Goal: Task Accomplishment & Management: Complete application form

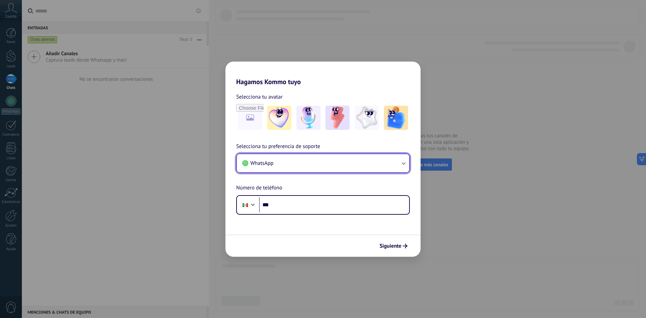
click at [302, 165] on button "WhatsApp" at bounding box center [323, 163] width 172 height 18
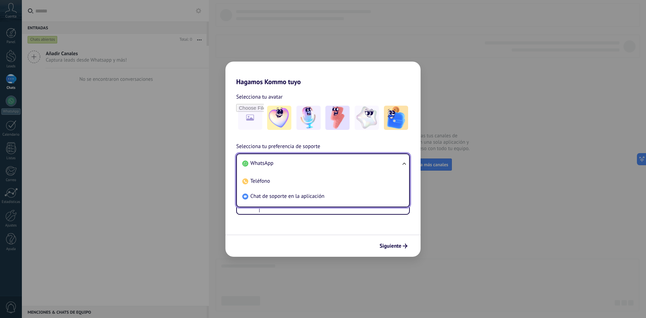
click at [302, 165] on li "WhatsApp" at bounding box center [322, 163] width 164 height 15
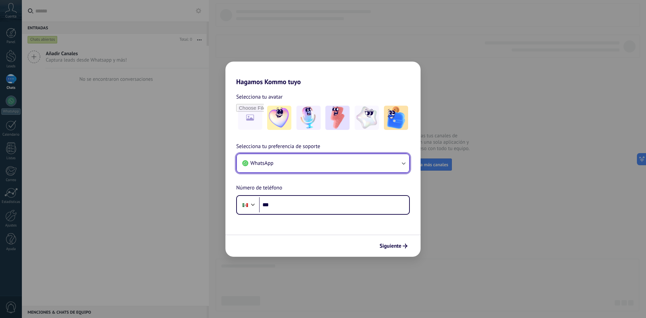
click at [302, 165] on button "WhatsApp" at bounding box center [323, 163] width 172 height 18
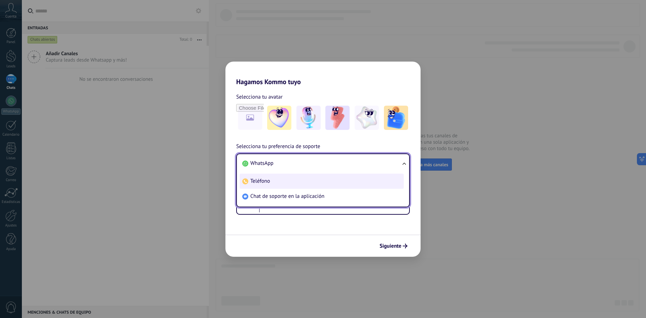
click at [298, 183] on li "Teléfono" at bounding box center [322, 181] width 164 height 15
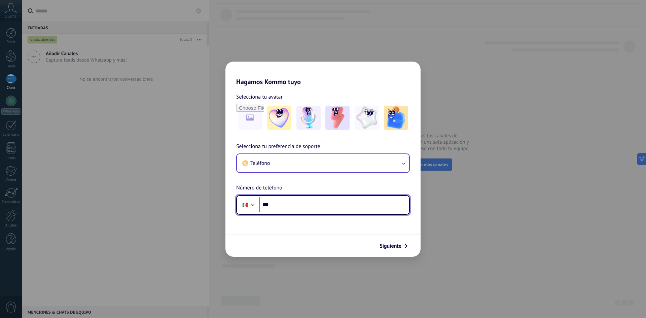
click at [304, 206] on input "***" at bounding box center [334, 204] width 150 height 15
type input "**********"
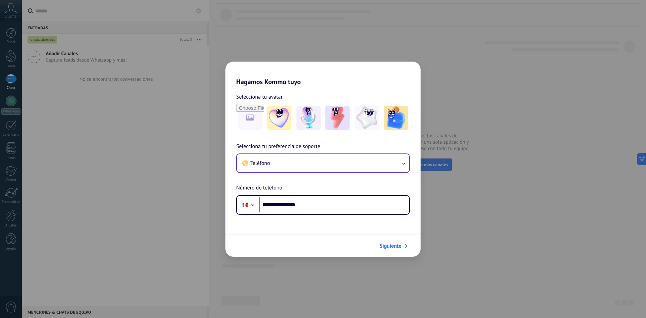
click at [390, 247] on span "Siguiente" at bounding box center [391, 246] width 22 height 5
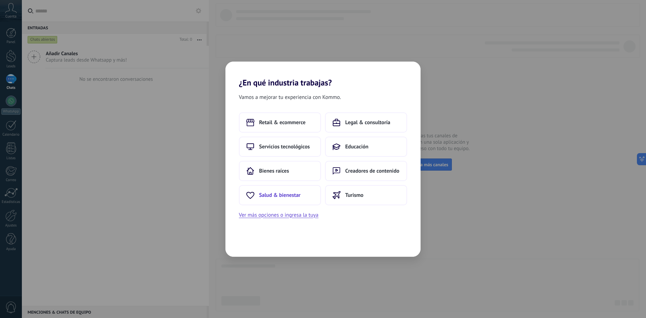
click at [305, 200] on button "Salud & bienestar" at bounding box center [280, 195] width 82 height 20
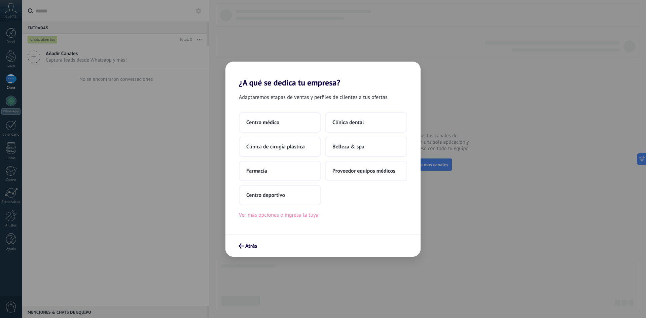
click at [286, 213] on button "Ver más opciones o ingresa la tuya" at bounding box center [278, 215] width 79 height 9
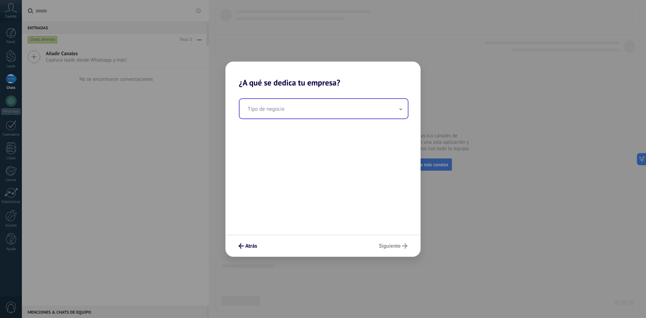
click at [266, 106] on input "text" at bounding box center [324, 109] width 168 height 20
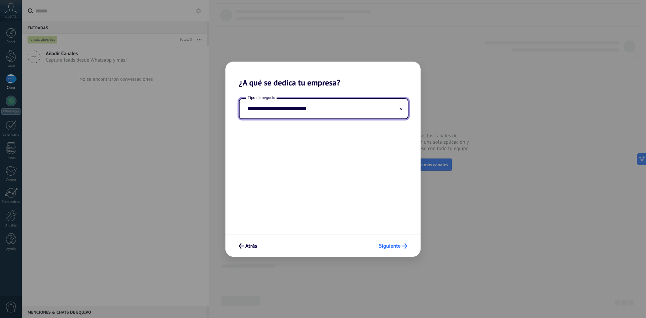
type input "**********"
click at [383, 244] on span "Siguiente" at bounding box center [390, 246] width 22 height 5
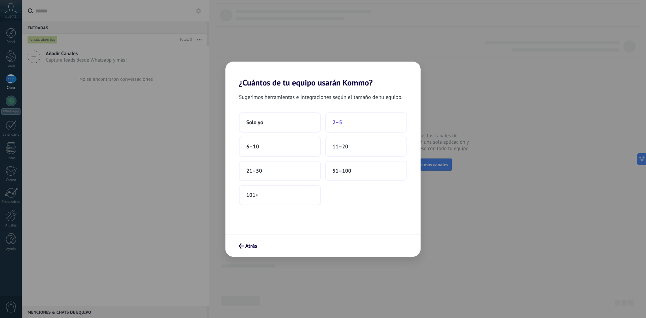
click at [384, 123] on button "2–5" at bounding box center [366, 122] width 82 height 20
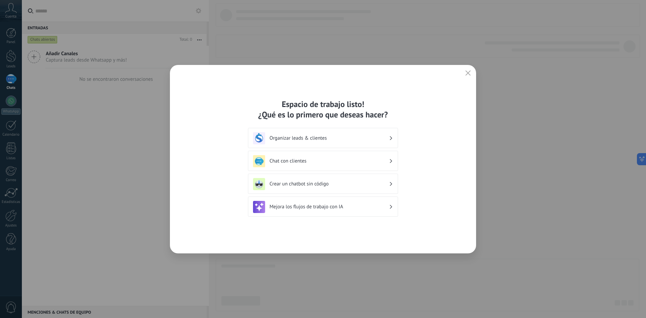
click at [366, 138] on h3 "Organizar leads & clientes" at bounding box center [330, 138] width 120 height 6
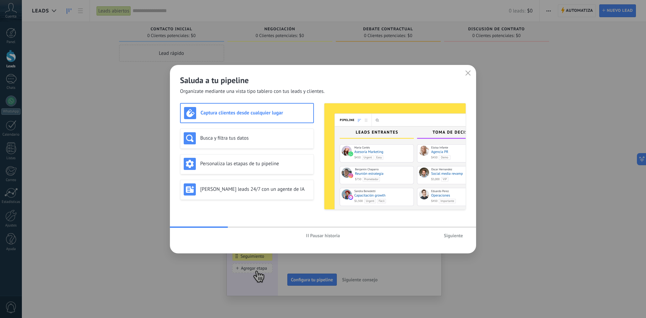
click at [455, 230] on div "Pausar historia Siguiente" at bounding box center [323, 235] width 306 height 15
click at [448, 238] on span "Siguiente" at bounding box center [453, 235] width 19 height 5
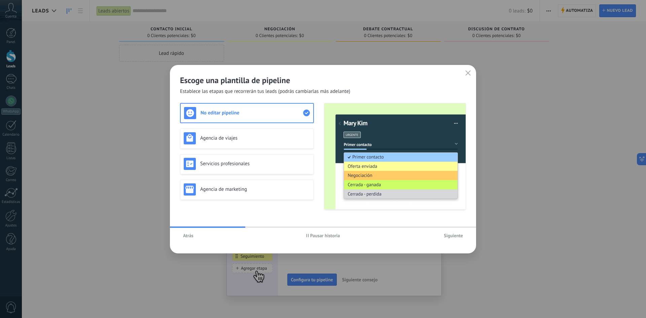
click at [450, 237] on span "Siguiente" at bounding box center [453, 235] width 19 height 5
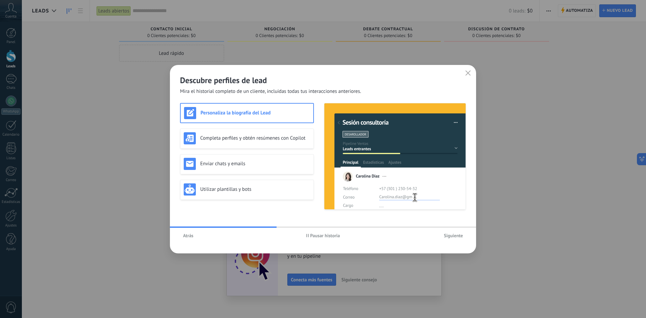
click at [450, 237] on span "Siguiente" at bounding box center [453, 235] width 19 height 5
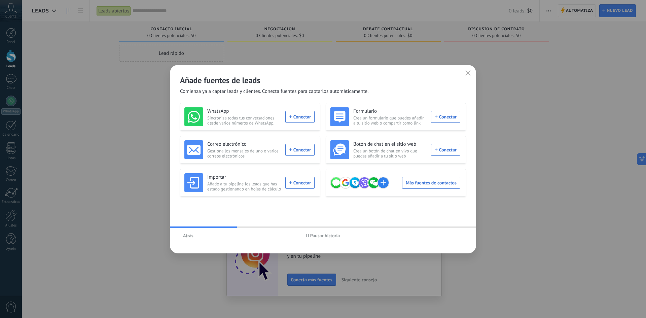
click at [464, 72] on div "Añade fuentes de leads Comienza ya a captar leads y clientes. Conecta fuentes p…" at bounding box center [323, 80] width 306 height 30
click at [468, 70] on icon "button" at bounding box center [468, 72] width 5 height 5
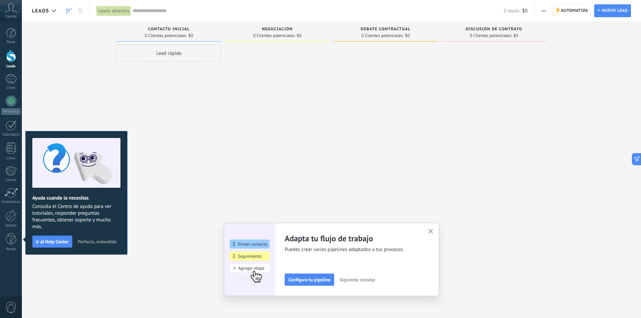
click at [10, 6] on icon at bounding box center [11, 8] width 12 height 10
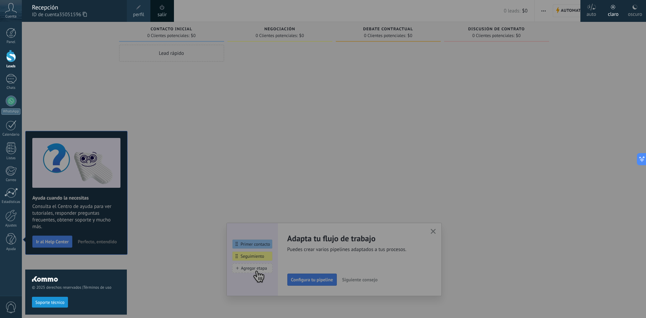
click at [160, 11] on link "salir" at bounding box center [162, 14] width 9 height 7
